Goal: Information Seeking & Learning: Check status

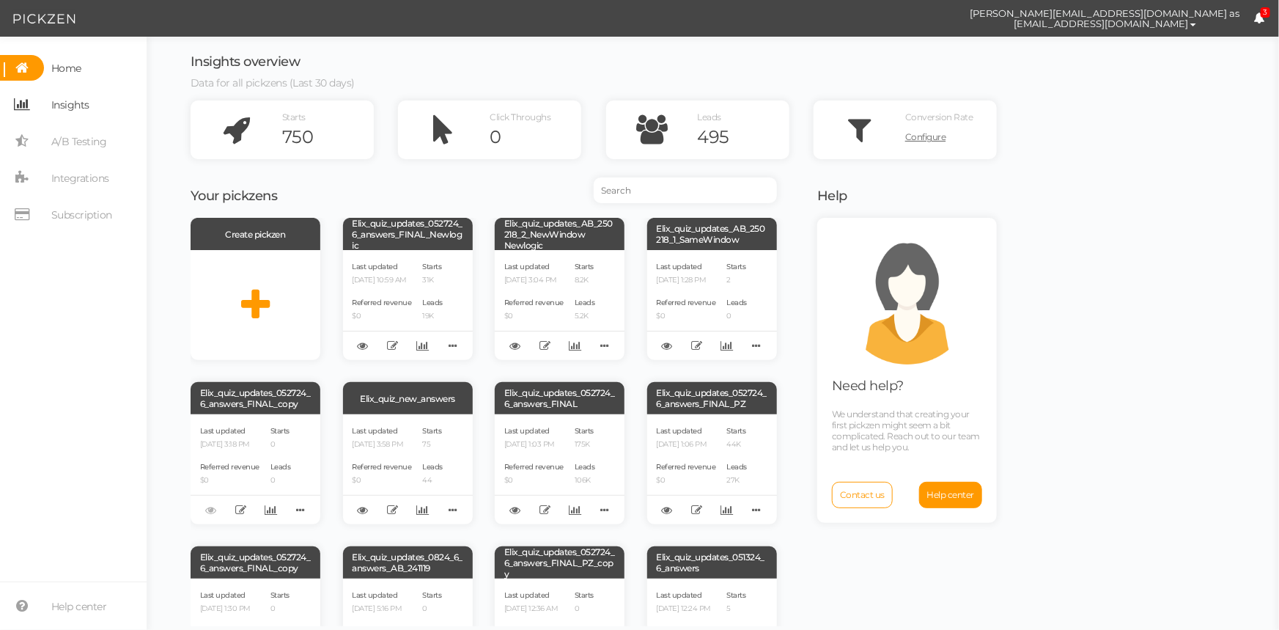
click at [80, 103] on span "Insights" at bounding box center [70, 104] width 38 height 23
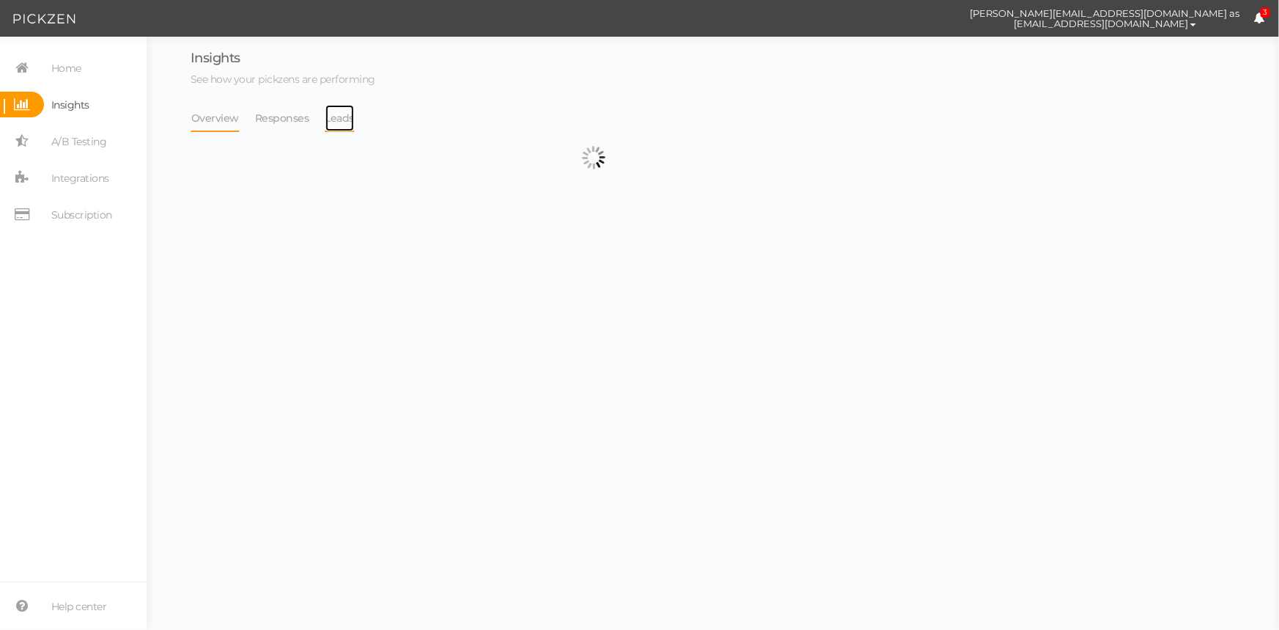
drag, startPoint x: 342, startPoint y: 112, endPoint x: 411, endPoint y: 113, distance: 69.7
click at [342, 113] on link "Leads" at bounding box center [340, 118] width 31 height 28
click at [620, 114] on select "Backup_2020010 backup_20200106 Elix Quiz PopUp Elix_quiz Elix_quiz [OLD] Elix_q…" at bounding box center [653, 119] width 298 height 29
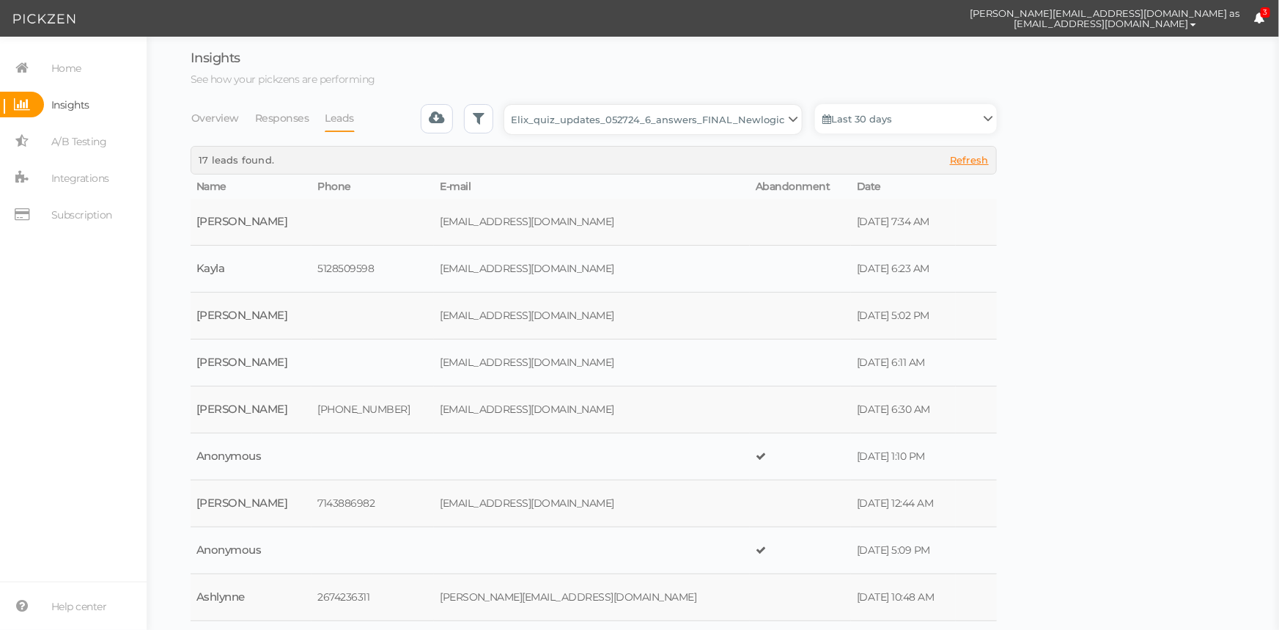
select select "4896"
click at [509, 105] on select "Backup_2020010 backup_20200106 Elix Quiz PopUp Elix_quiz Elix_quiz [OLD] Elix_q…" at bounding box center [653, 119] width 298 height 29
select select "4896"
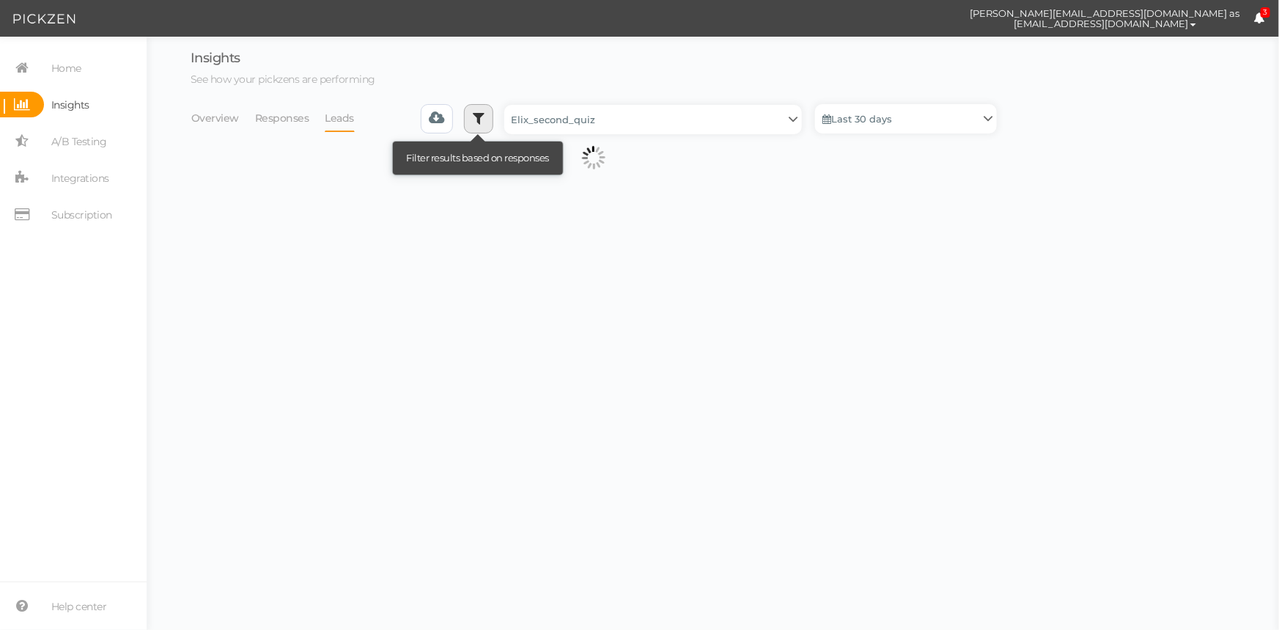
click at [485, 119] on icon at bounding box center [479, 118] width 12 height 15
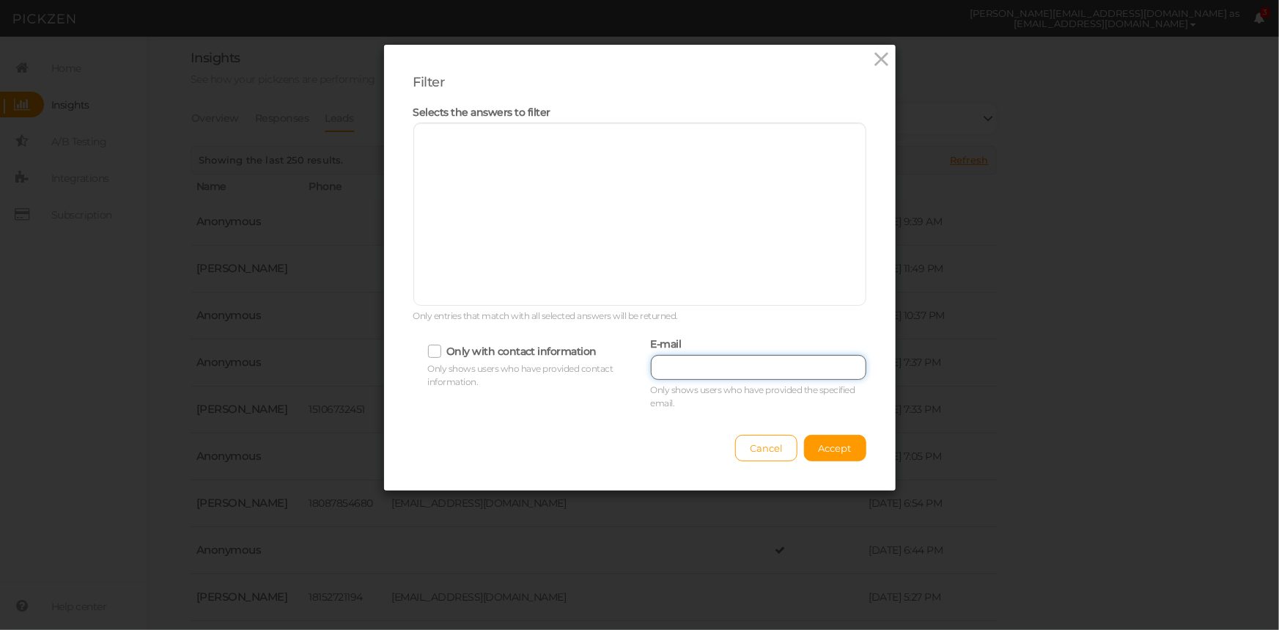
click at [744, 366] on input "text" at bounding box center [759, 367] width 216 height 25
paste input "[EMAIL_ADDRESS][DOMAIN_NAME]"
type input "[EMAIL_ADDRESS][DOMAIN_NAME]"
click at [791, 428] on div "Cancel Accept" at bounding box center [639, 441] width 453 height 40
click at [819, 444] on span "Accept" at bounding box center [835, 448] width 33 height 12
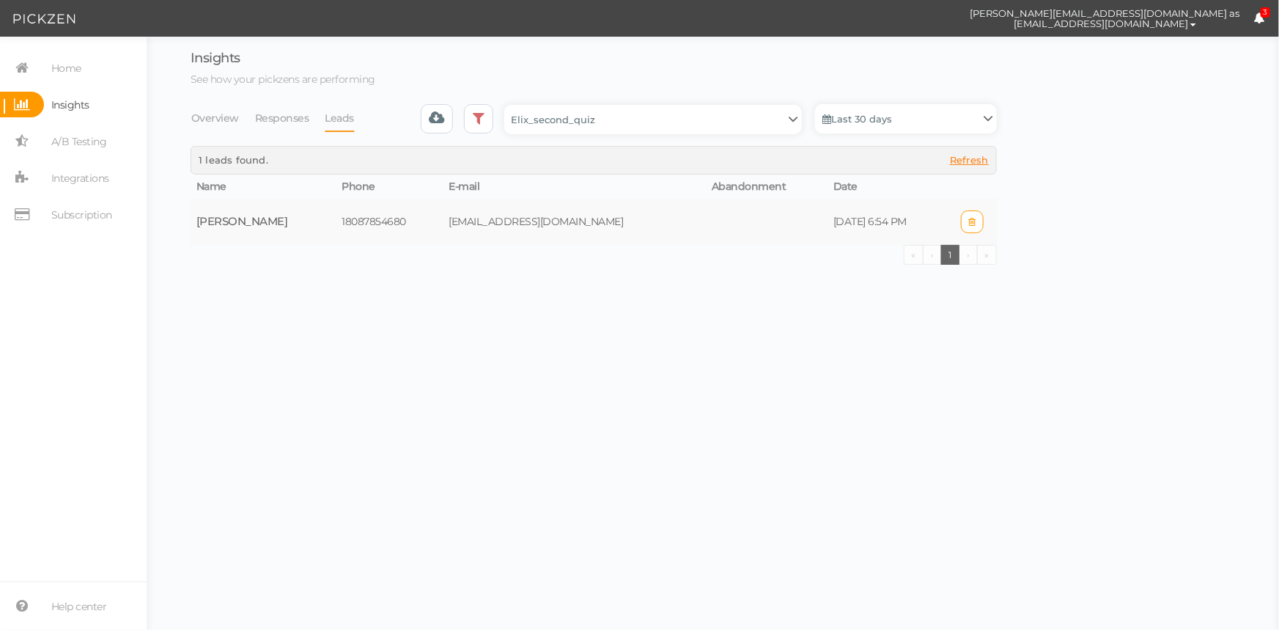
click at [706, 227] on td at bounding box center [767, 222] width 122 height 46
